Goal: Information Seeking & Learning: Learn about a topic

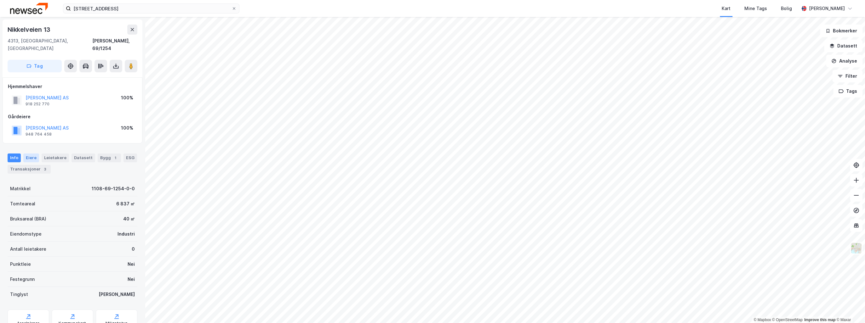
click at [36, 154] on div "Eiere" at bounding box center [31, 158] width 16 height 9
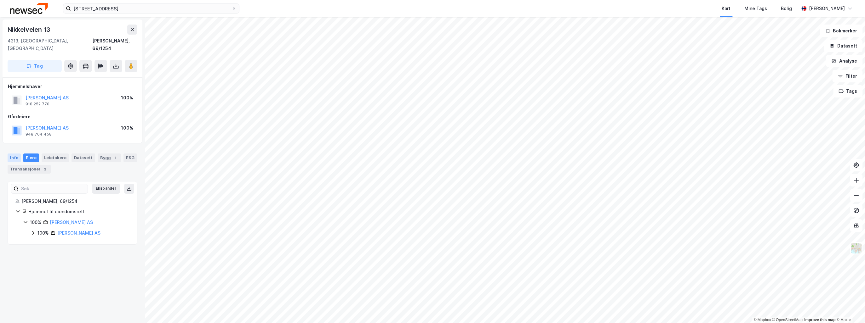
click at [14, 154] on div "Info" at bounding box center [14, 158] width 13 height 9
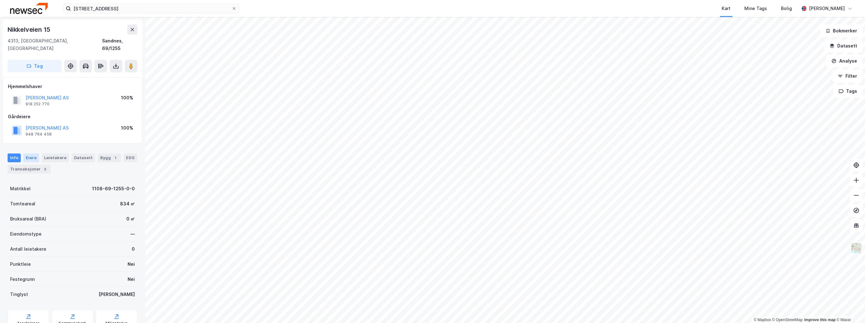
click at [28, 154] on div "Eiere" at bounding box center [31, 158] width 16 height 9
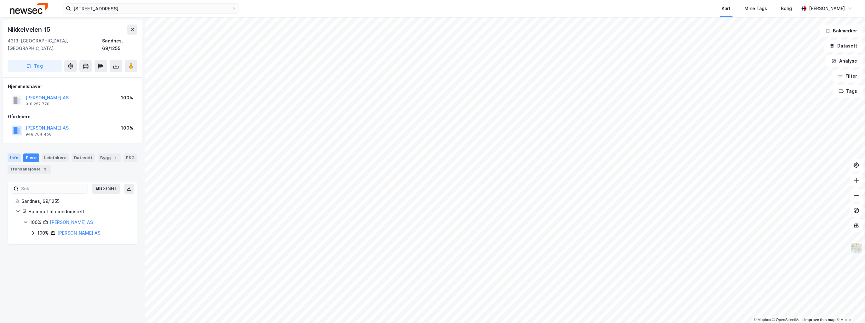
click at [15, 154] on div "Info" at bounding box center [14, 158] width 13 height 9
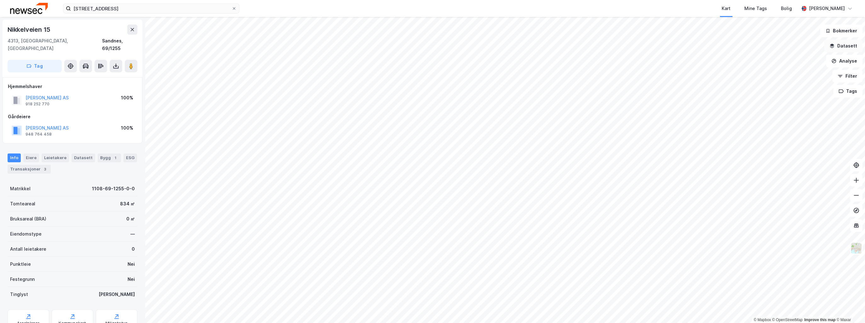
click at [849, 45] on button "Datasett" at bounding box center [843, 46] width 38 height 13
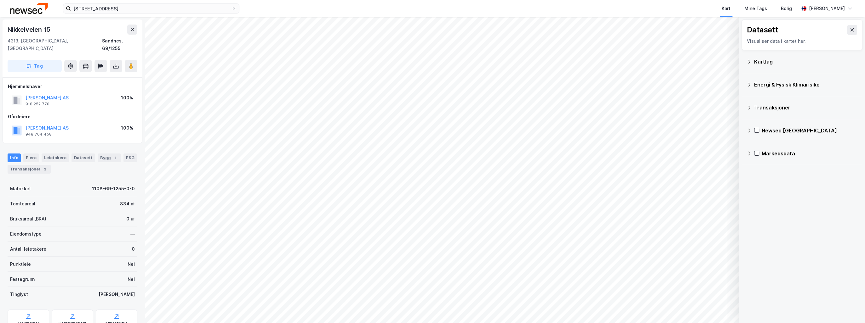
click at [748, 62] on icon at bounding box center [748, 61] width 5 height 5
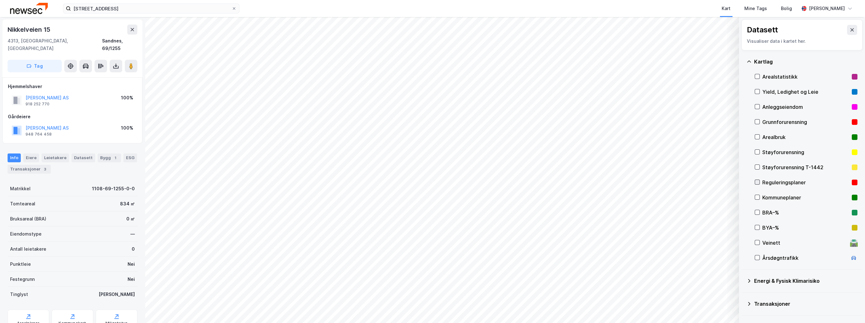
click at [757, 182] on icon at bounding box center [757, 182] width 4 height 4
click at [756, 197] on icon at bounding box center [757, 197] width 4 height 4
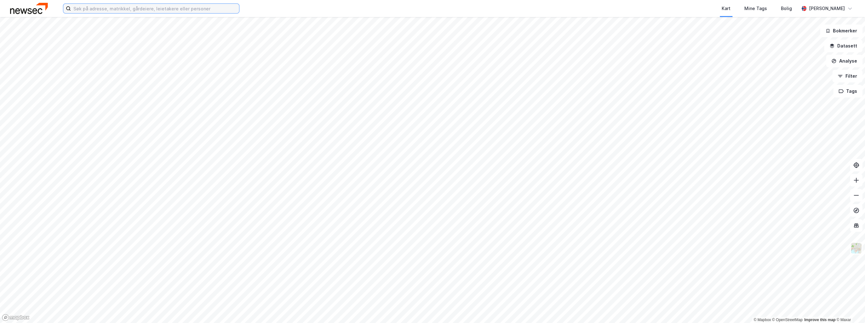
click at [103, 9] on input at bounding box center [155, 8] width 168 height 9
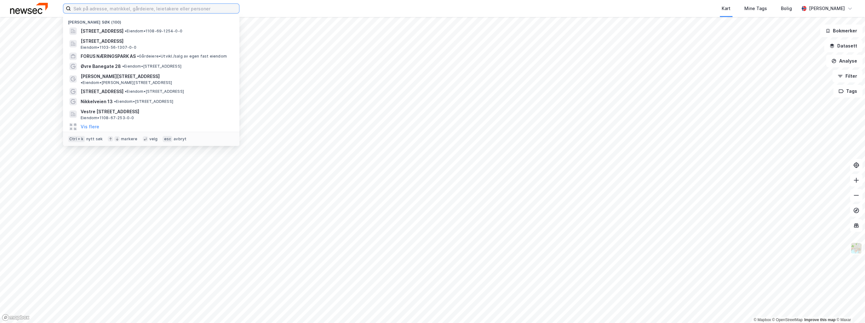
paste input "Bedriftsveien"
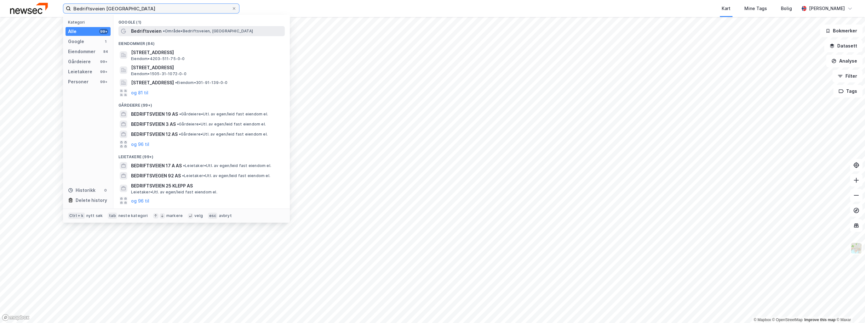
type input "Bedriftsveien [GEOGRAPHIC_DATA]"
click at [145, 33] on span "Bedriftsveien" at bounding box center [146, 31] width 31 height 8
